Goal: Task Accomplishment & Management: Manage account settings

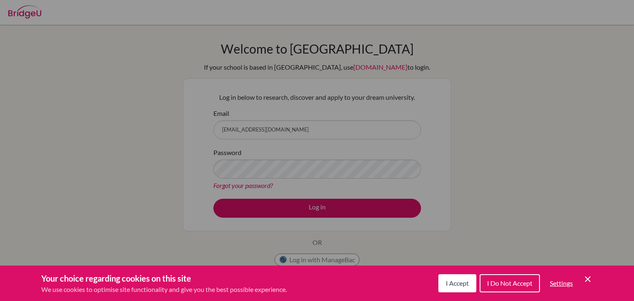
click at [463, 282] on span "I Accept" at bounding box center [457, 284] width 23 height 8
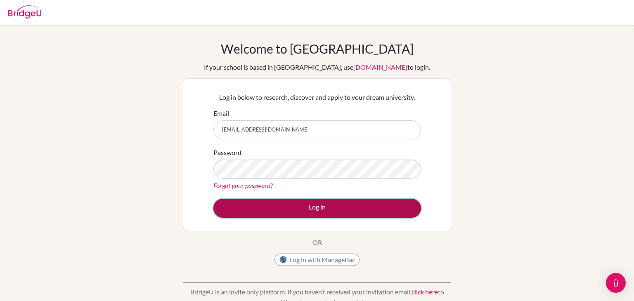
click at [266, 206] on button "Log in" at bounding box center [317, 208] width 208 height 19
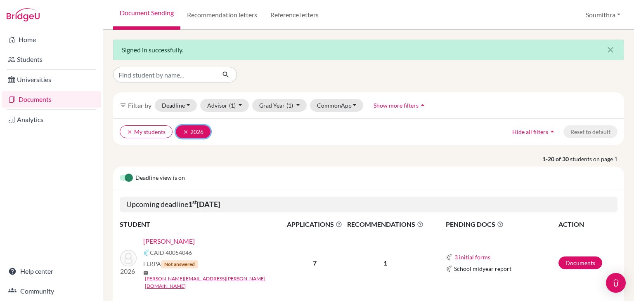
click at [186, 131] on icon "clear" at bounding box center [186, 132] width 6 height 6
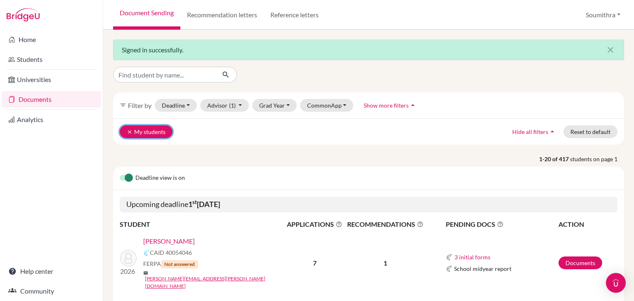
click at [130, 129] on icon "clear" at bounding box center [130, 132] width 6 height 6
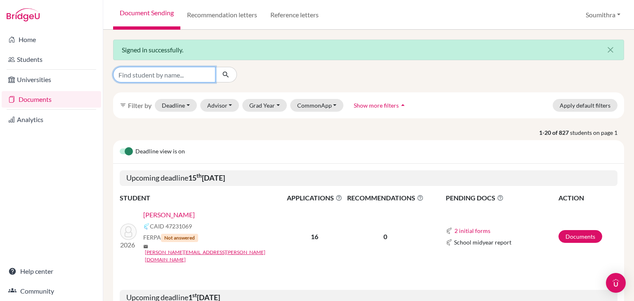
click at [168, 73] on input "Find student by name..." at bounding box center [164, 75] width 102 height 16
type input "sahil"
click at [223, 76] on icon "submit" at bounding box center [226, 75] width 8 height 8
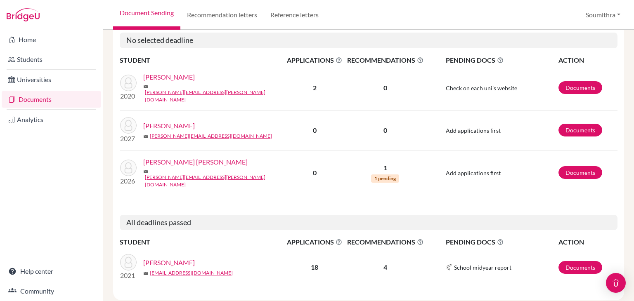
scroll to position [147, 0]
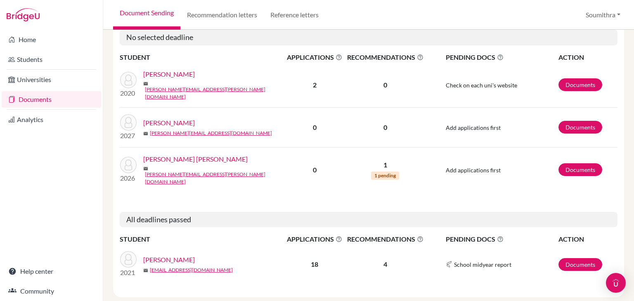
click at [181, 255] on link "Kuchlous, Sahil" at bounding box center [169, 260] width 52 height 10
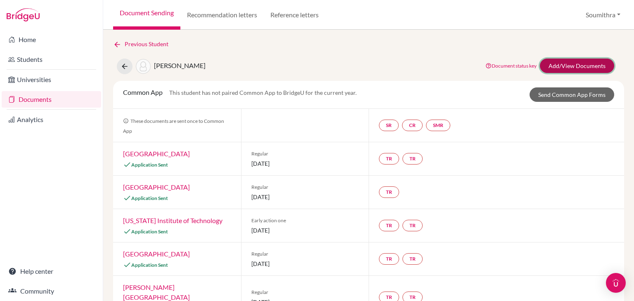
click at [573, 65] on link "Add/View Documents" at bounding box center [577, 66] width 74 height 14
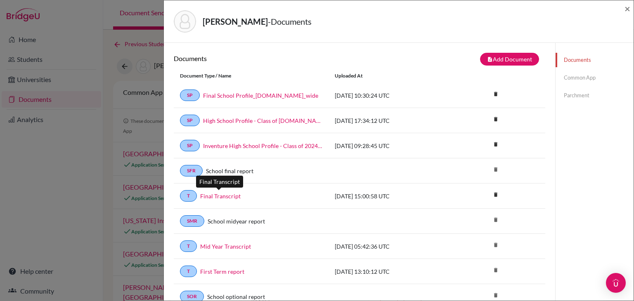
click at [227, 196] on link "Final Transcript" at bounding box center [220, 196] width 40 height 9
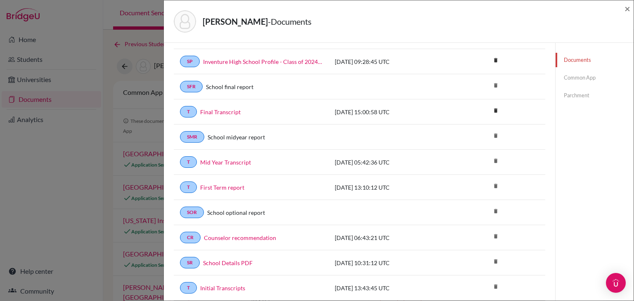
scroll to position [71, 0]
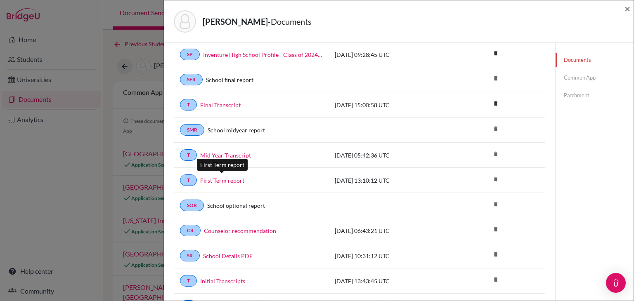
click at [230, 178] on link "First Term report" at bounding box center [222, 180] width 44 height 9
click at [624, 9] on div "Kuchlous, Sahil - Documents ×" at bounding box center [398, 22] width 463 height 36
click at [629, 9] on span "×" at bounding box center [628, 8] width 6 height 12
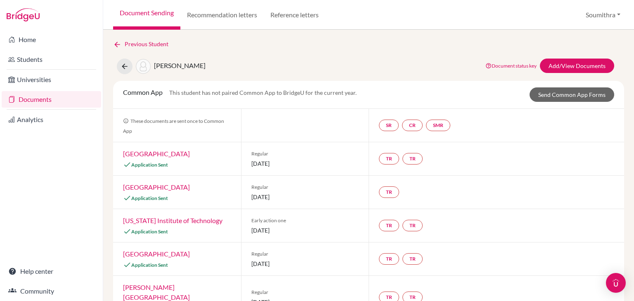
click at [47, 98] on link "Documents" at bounding box center [52, 99] width 100 height 17
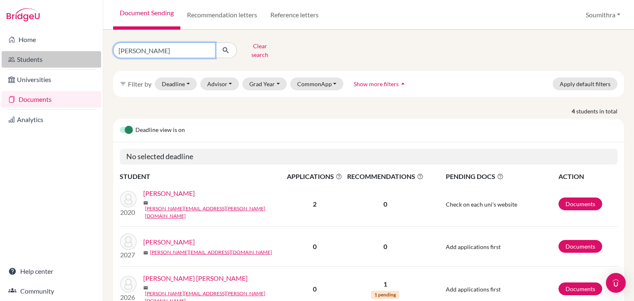
drag, startPoint x: 158, startPoint y: 46, endPoint x: 84, endPoint y: 53, distance: 74.2
click at [84, 53] on div "Home Students Universities Documents Analytics Help center Community Document S…" at bounding box center [317, 150] width 634 height 301
type input "[PERSON_NAME]"
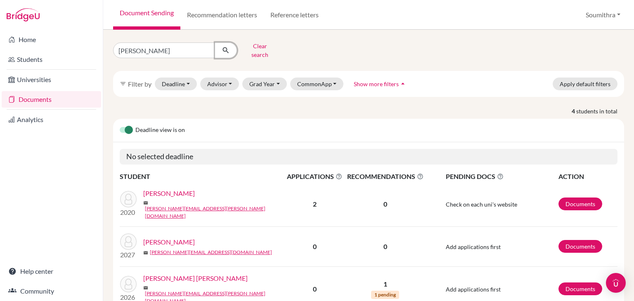
click at [224, 49] on icon "submit" at bounding box center [226, 50] width 8 height 8
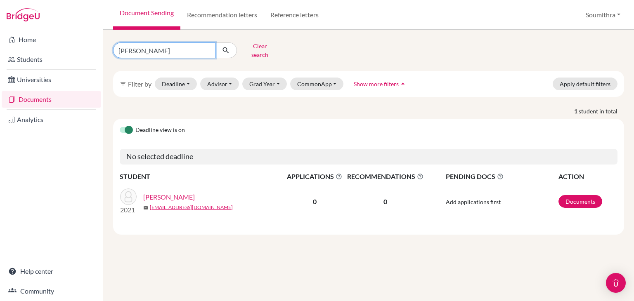
click at [155, 51] on input "[PERSON_NAME]" at bounding box center [164, 51] width 102 height 16
type input "[PERSON_NAME]"
click at [226, 81] on button "Advisor" at bounding box center [219, 84] width 39 height 13
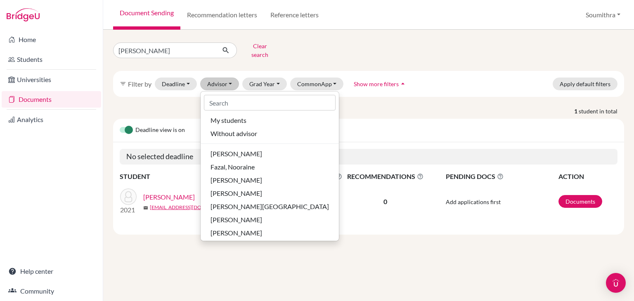
click at [301, 71] on div "filter_list Filter by Deadline - Select a date range Or double click for a sing…" at bounding box center [368, 84] width 511 height 26
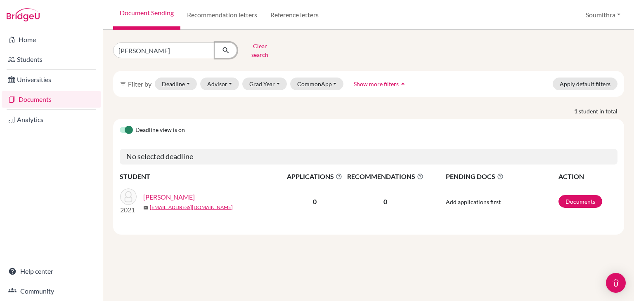
click at [228, 48] on icon "submit" at bounding box center [226, 50] width 8 height 8
drag, startPoint x: 180, startPoint y: 46, endPoint x: 125, endPoint y: 45, distance: 55.8
click at [125, 45] on input "[PERSON_NAME]" at bounding box center [164, 51] width 102 height 16
type input "abinav"
click at [225, 46] on icon "submit" at bounding box center [226, 50] width 8 height 8
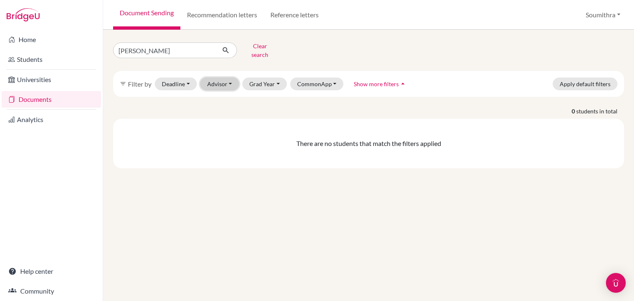
click at [223, 79] on button "Advisor" at bounding box center [219, 84] width 39 height 13
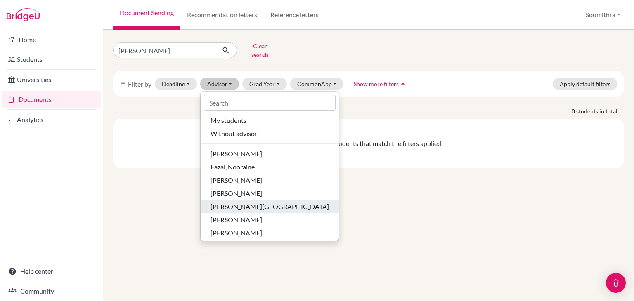
click at [249, 204] on span "[PERSON_NAME][GEOGRAPHIC_DATA]" at bounding box center [270, 207] width 119 height 10
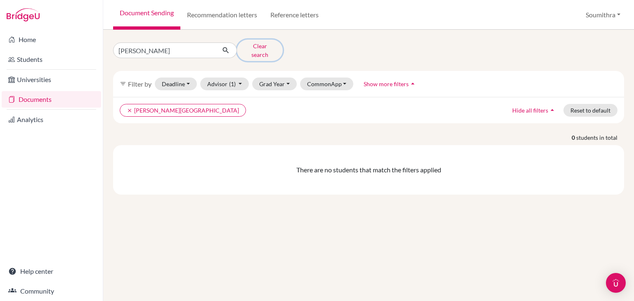
click at [263, 47] on button "Clear search" at bounding box center [260, 50] width 46 height 21
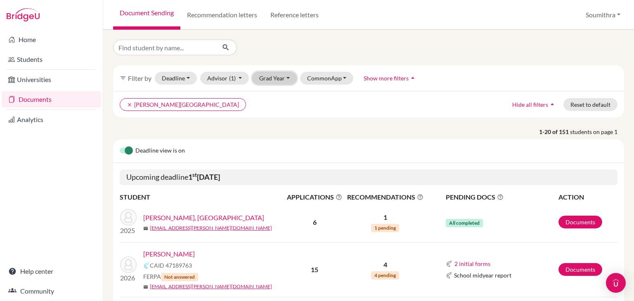
click at [265, 80] on button "Grad Year" at bounding box center [274, 78] width 45 height 13
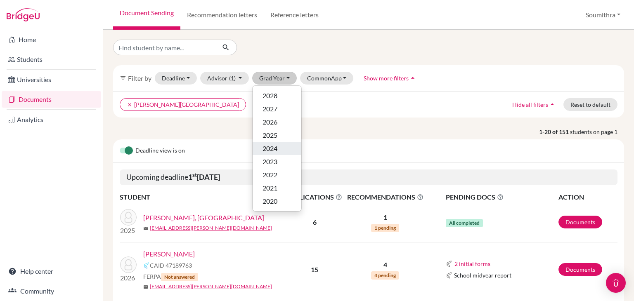
click at [275, 147] on span "2024" at bounding box center [270, 149] width 15 height 10
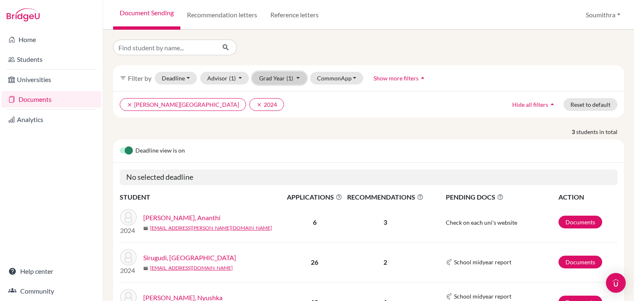
click at [276, 81] on button "Grad Year (1)" at bounding box center [279, 78] width 55 height 13
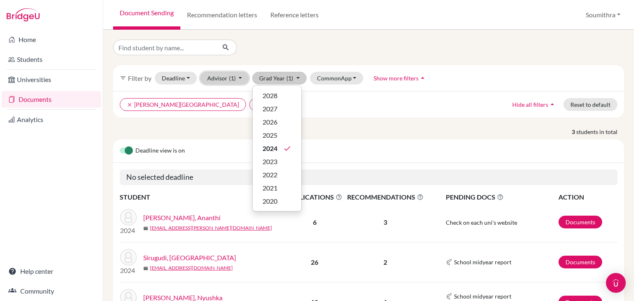
click at [237, 79] on button "Advisor (1)" at bounding box center [224, 78] width 49 height 13
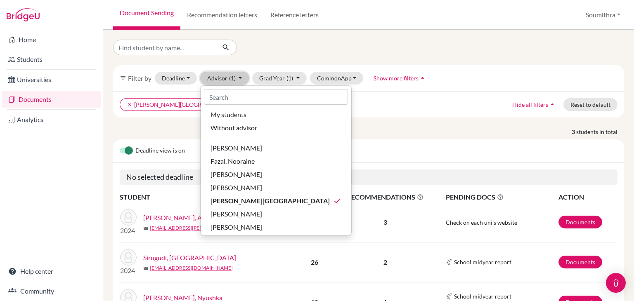
scroll to position [2, 0]
click at [368, 115] on div "clear Maheshwari, Poonam clear 2024 Hide all filters arrow_drop_up Reset to def…" at bounding box center [368, 104] width 511 height 26
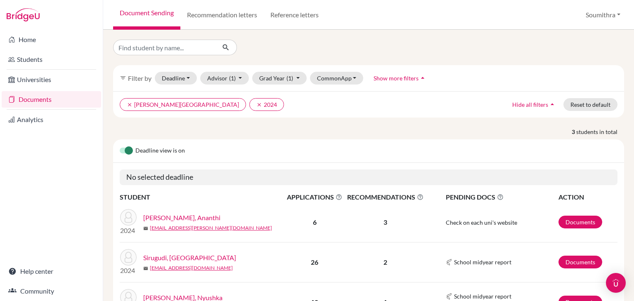
scroll to position [0, 0]
click at [237, 77] on button "Advisor (1)" at bounding box center [224, 78] width 49 height 13
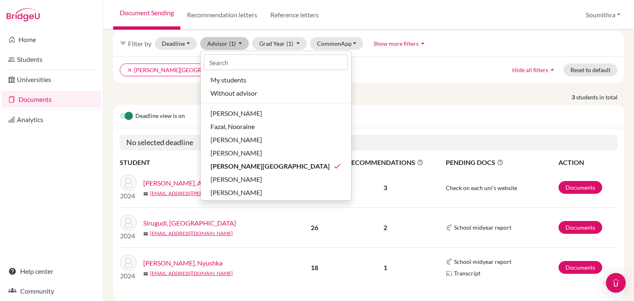
click at [351, 105] on div "Deadline view is on" at bounding box center [368, 117] width 511 height 24
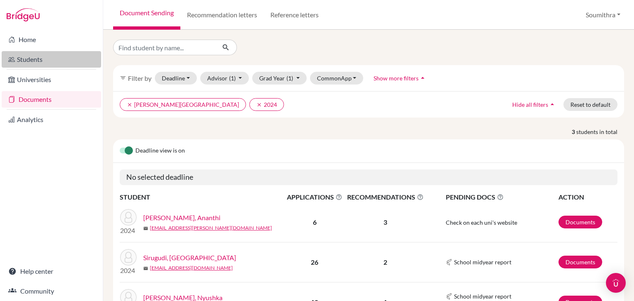
click at [52, 59] on link "Students" at bounding box center [52, 59] width 100 height 17
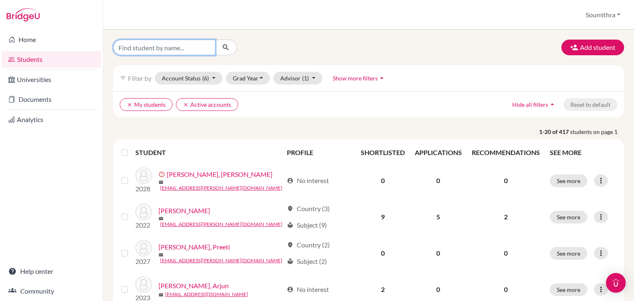
click at [180, 50] on input "Find student by name..." at bounding box center [164, 48] width 102 height 16
type input "[PERSON_NAME]"
click at [229, 49] on icon "submit" at bounding box center [226, 47] width 8 height 8
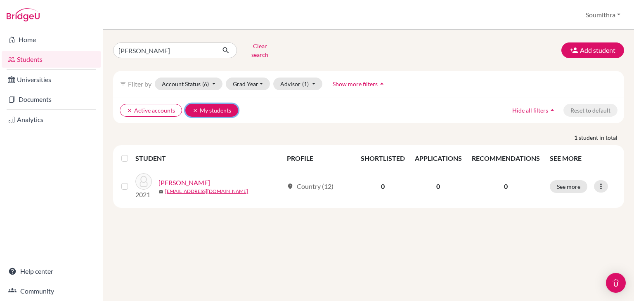
click at [197, 108] on icon "clear" at bounding box center [195, 111] width 6 height 6
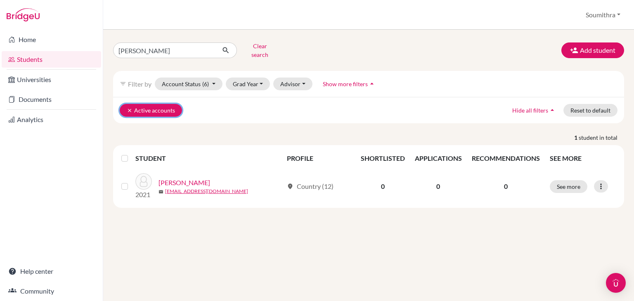
click at [138, 104] on button "clear Active accounts" at bounding box center [151, 110] width 62 height 13
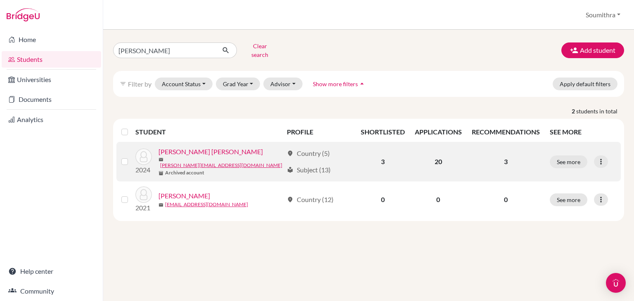
click at [200, 147] on link "[PERSON_NAME] [PERSON_NAME]" at bounding box center [211, 152] width 104 height 10
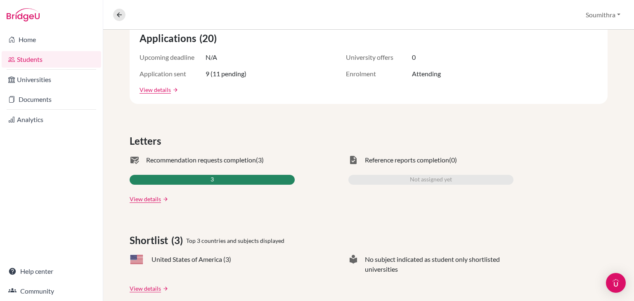
scroll to position [162, 0]
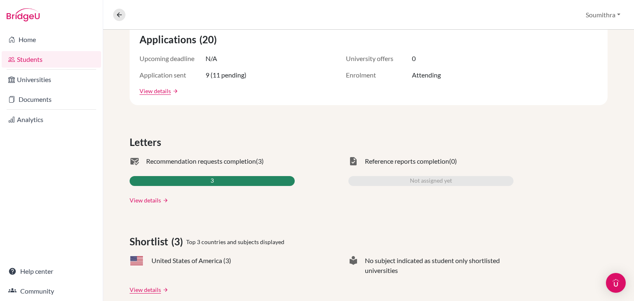
click at [156, 199] on link "View details" at bounding box center [145, 200] width 31 height 9
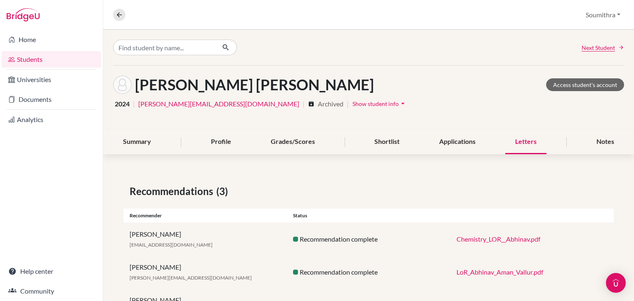
scroll to position [14, 0]
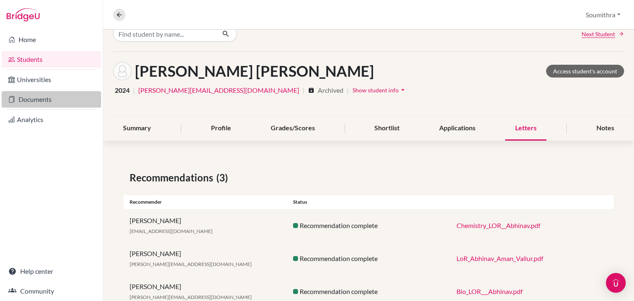
click at [53, 101] on link "Documents" at bounding box center [52, 99] width 100 height 17
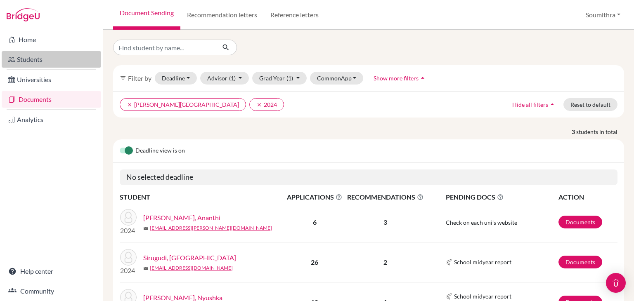
click at [63, 52] on link "Students" at bounding box center [52, 59] width 100 height 17
